Goal: Browse casually

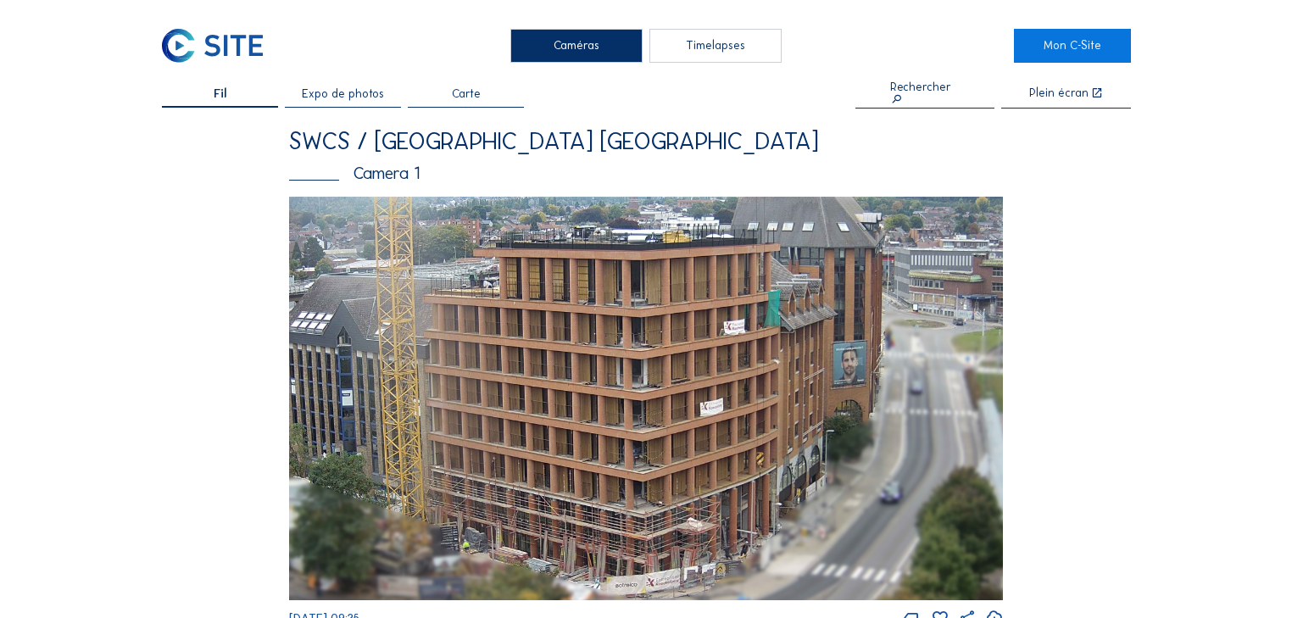
click at [721, 359] on img at bounding box center [646, 399] width 715 height 404
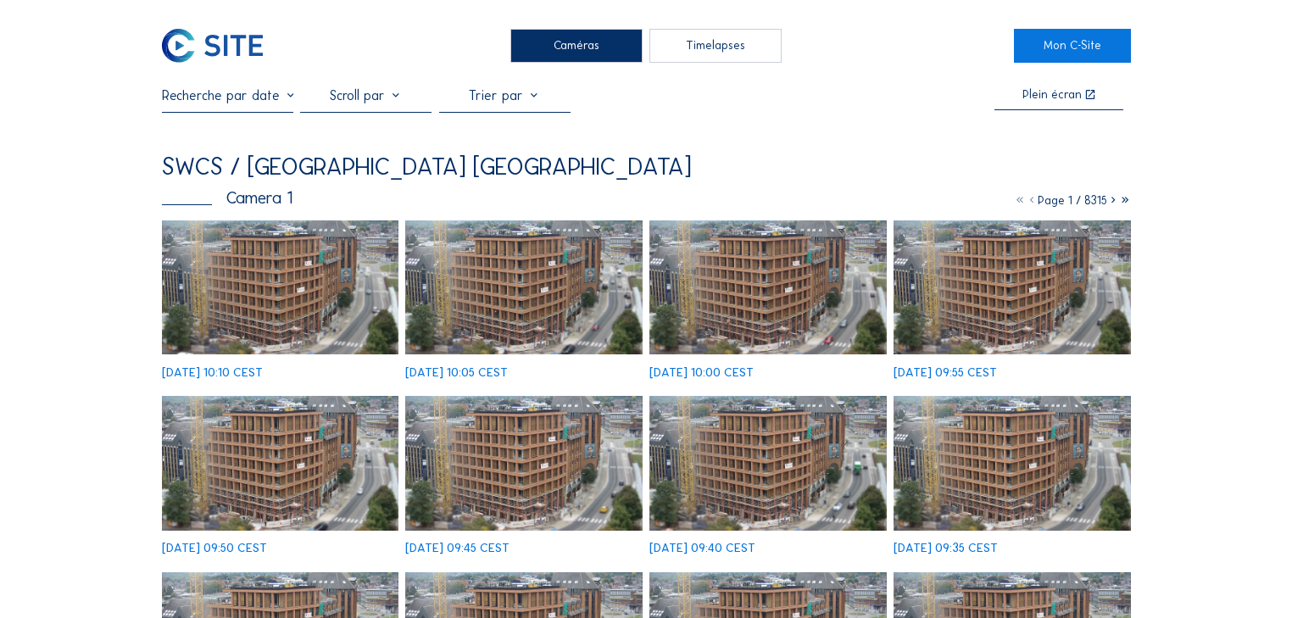
click at [248, 303] on img at bounding box center [280, 287] width 237 height 134
